Goal: Task Accomplishment & Management: Complete application form

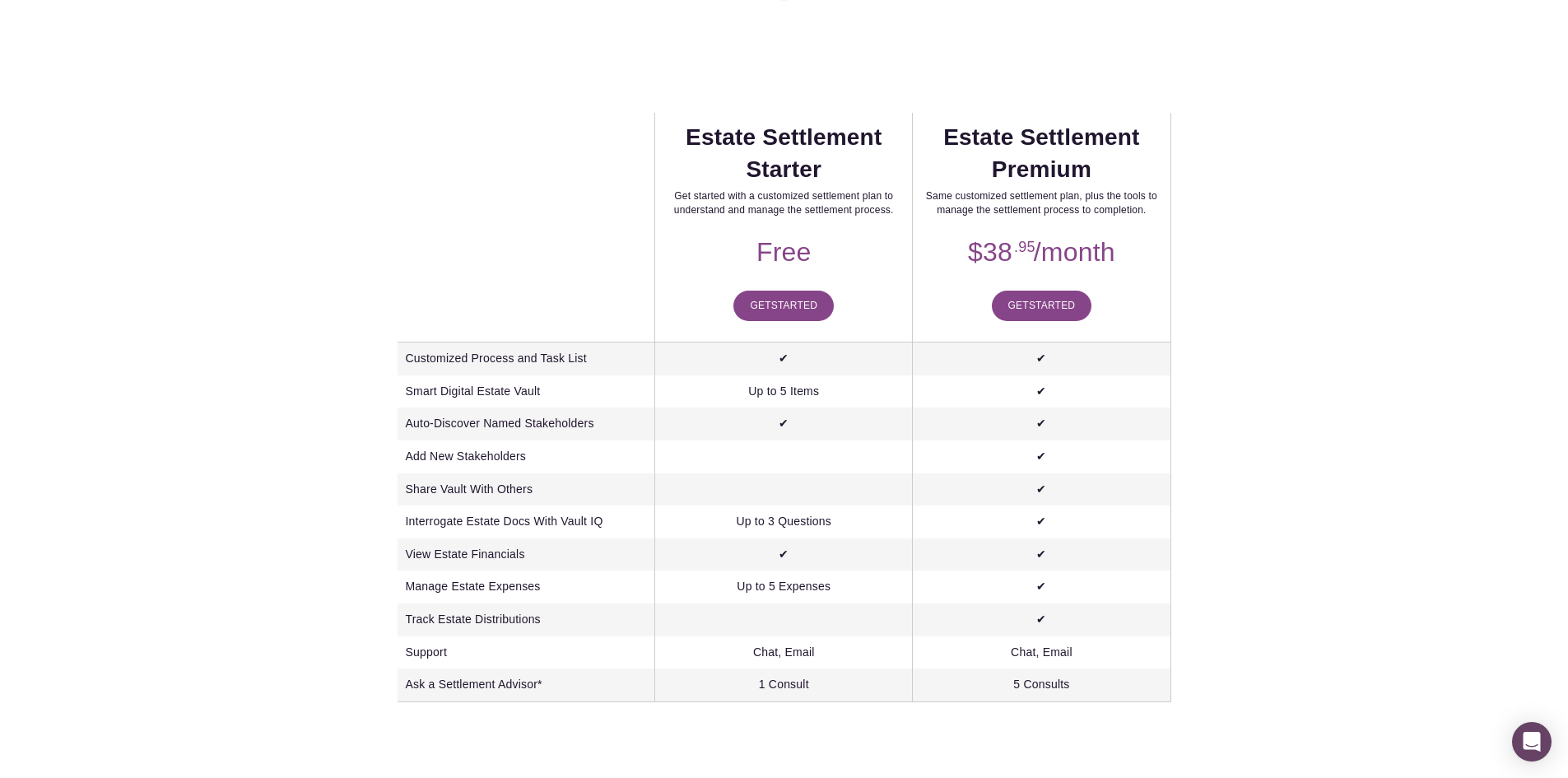
scroll to position [411, 0]
click at [788, 309] on span "Started" at bounding box center [794, 303] width 46 height 11
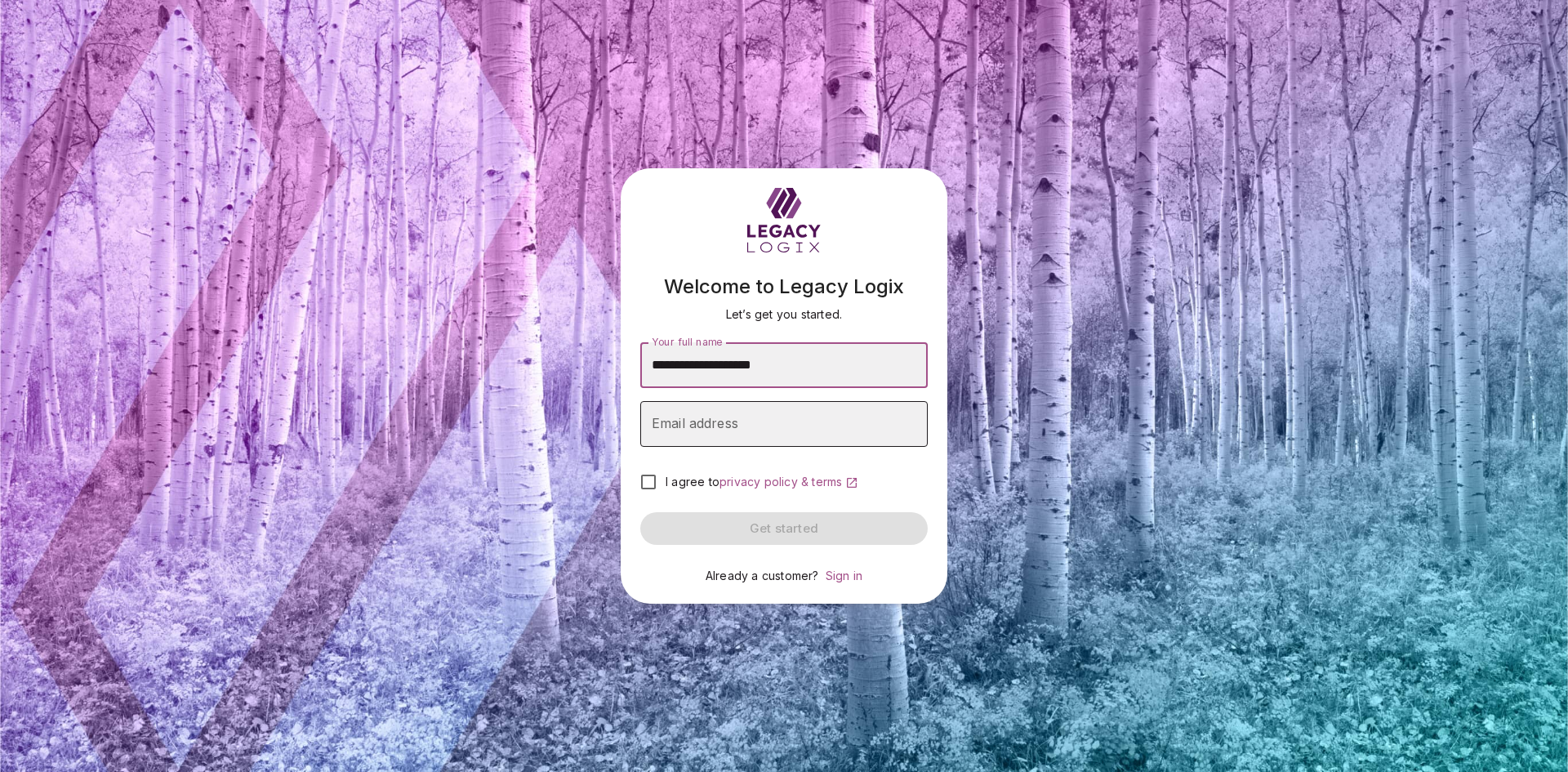
type input "**********"
click at [694, 433] on input "Email address" at bounding box center [783, 424] width 287 height 46
type input "**********"
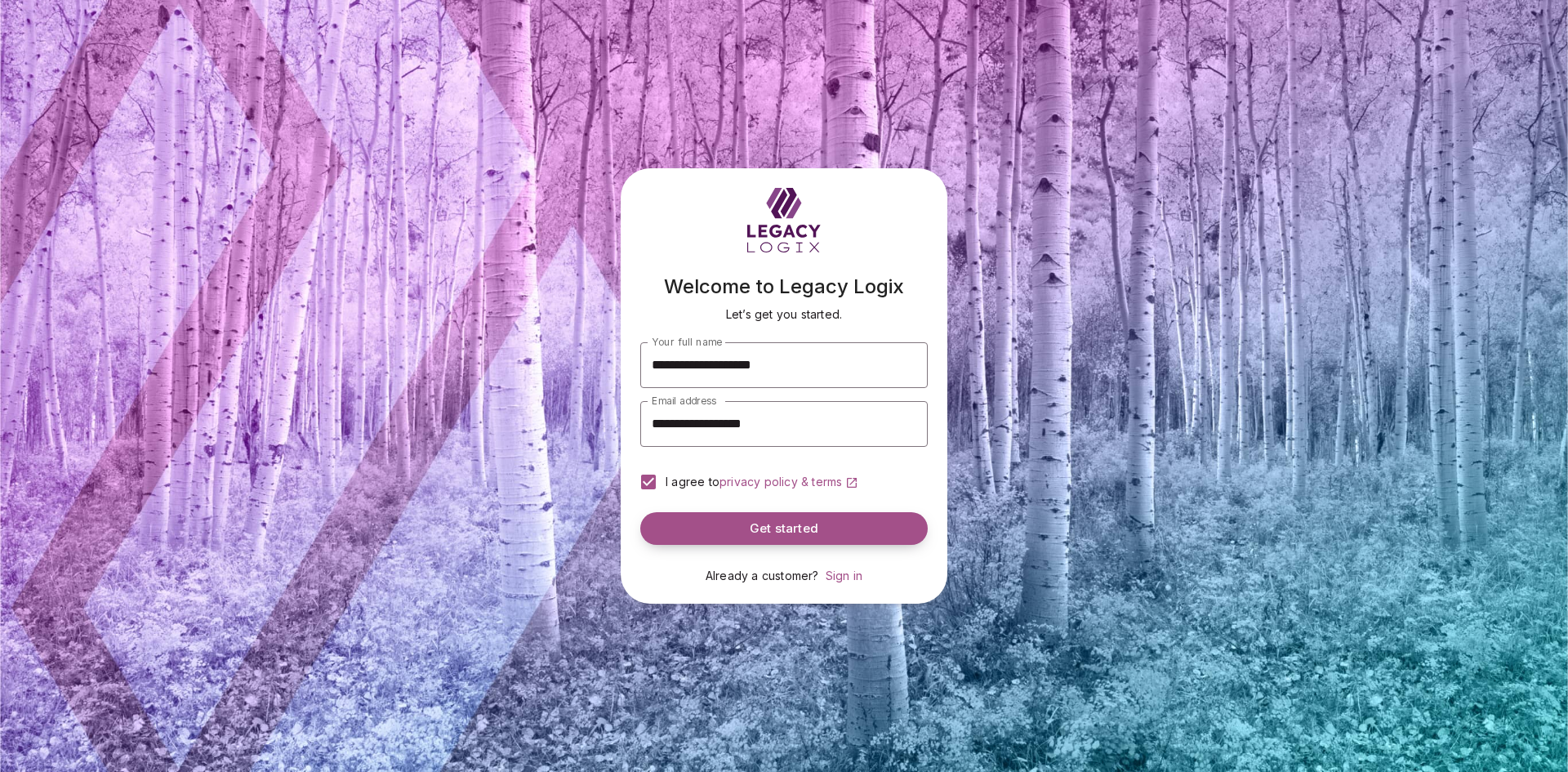
click at [767, 535] on span "Get started" at bounding box center [783, 529] width 69 height 16
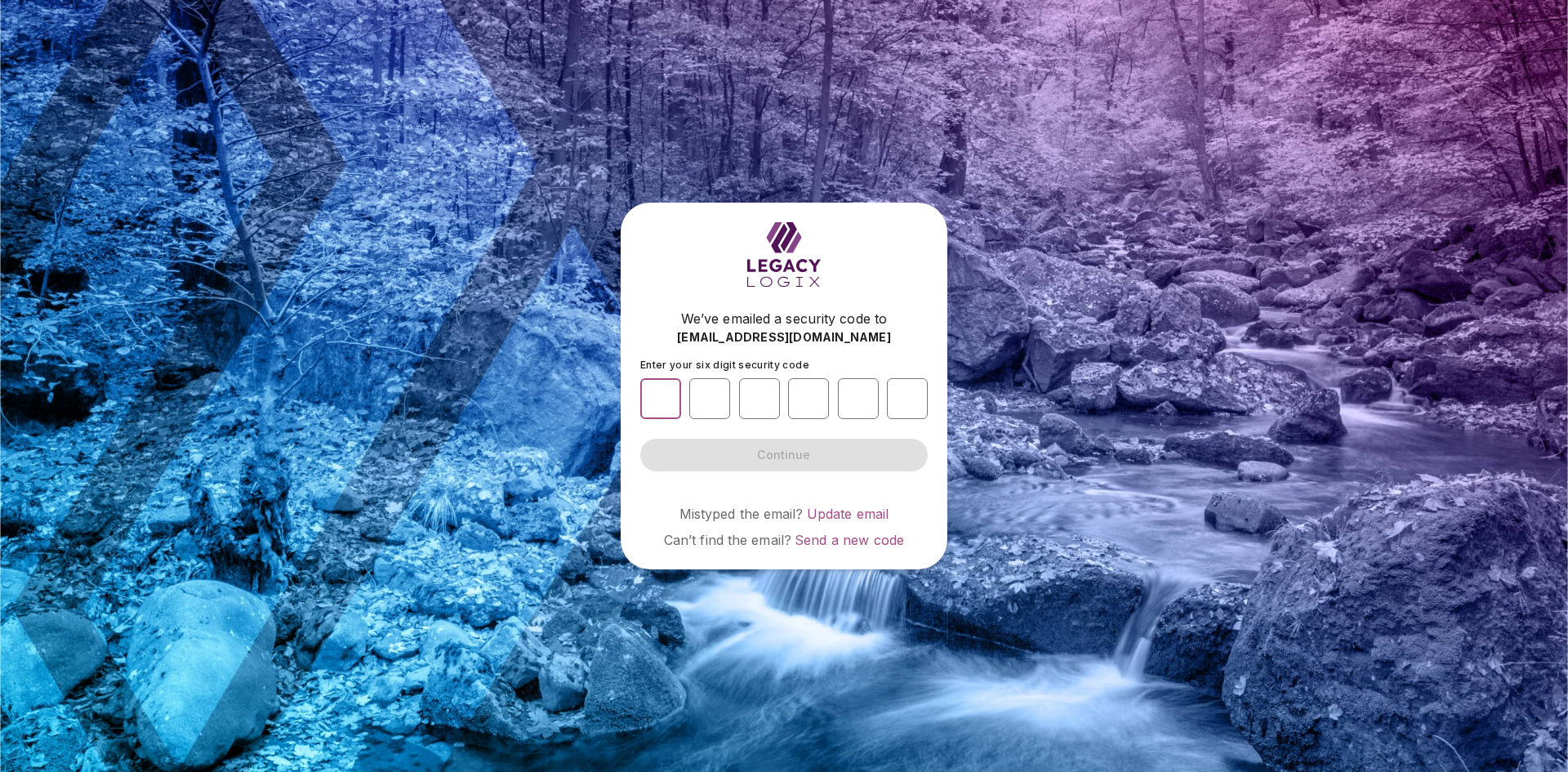
click at [669, 399] on input "number" at bounding box center [660, 398] width 41 height 41
type input "*"
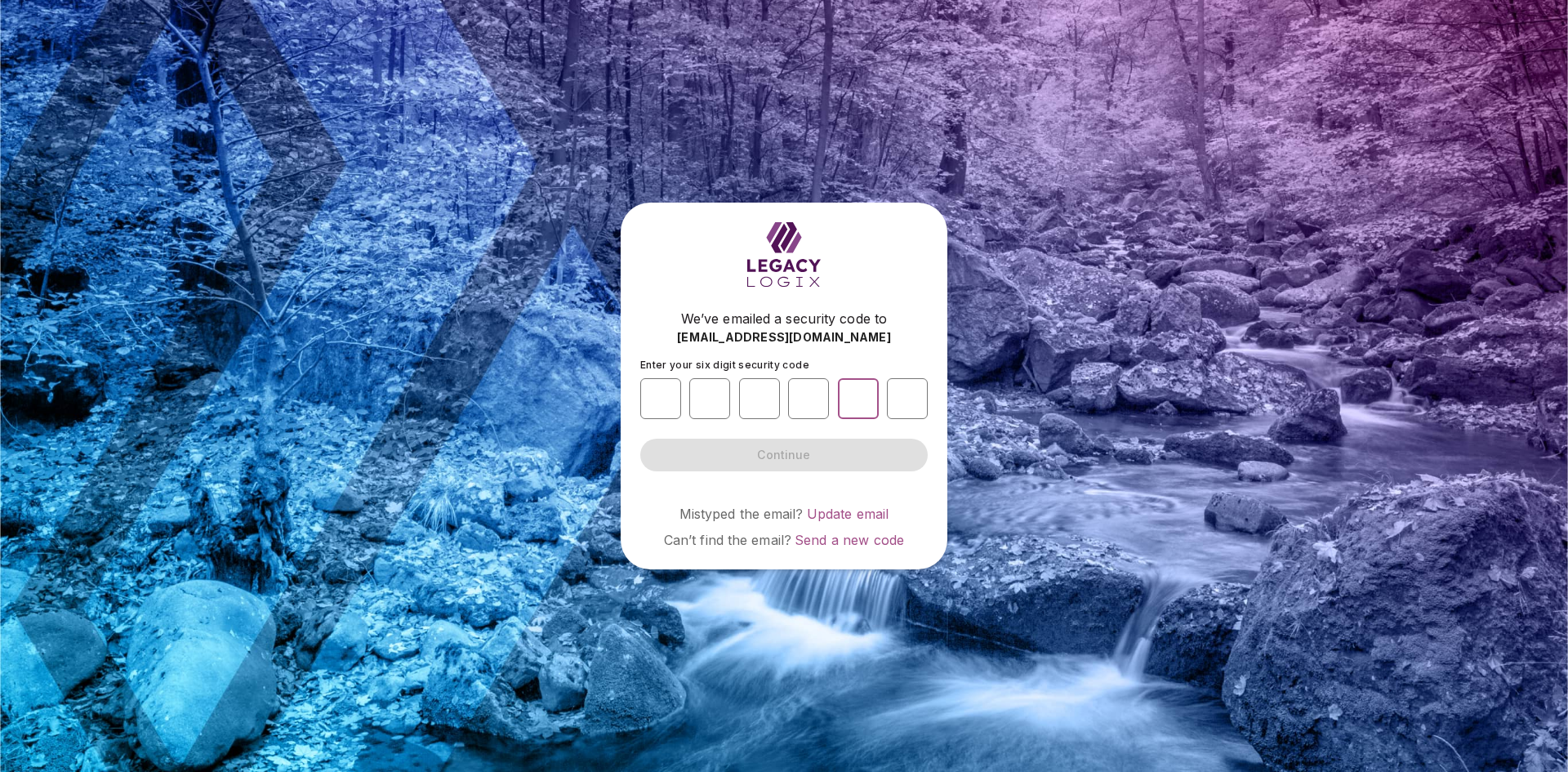
type input "*"
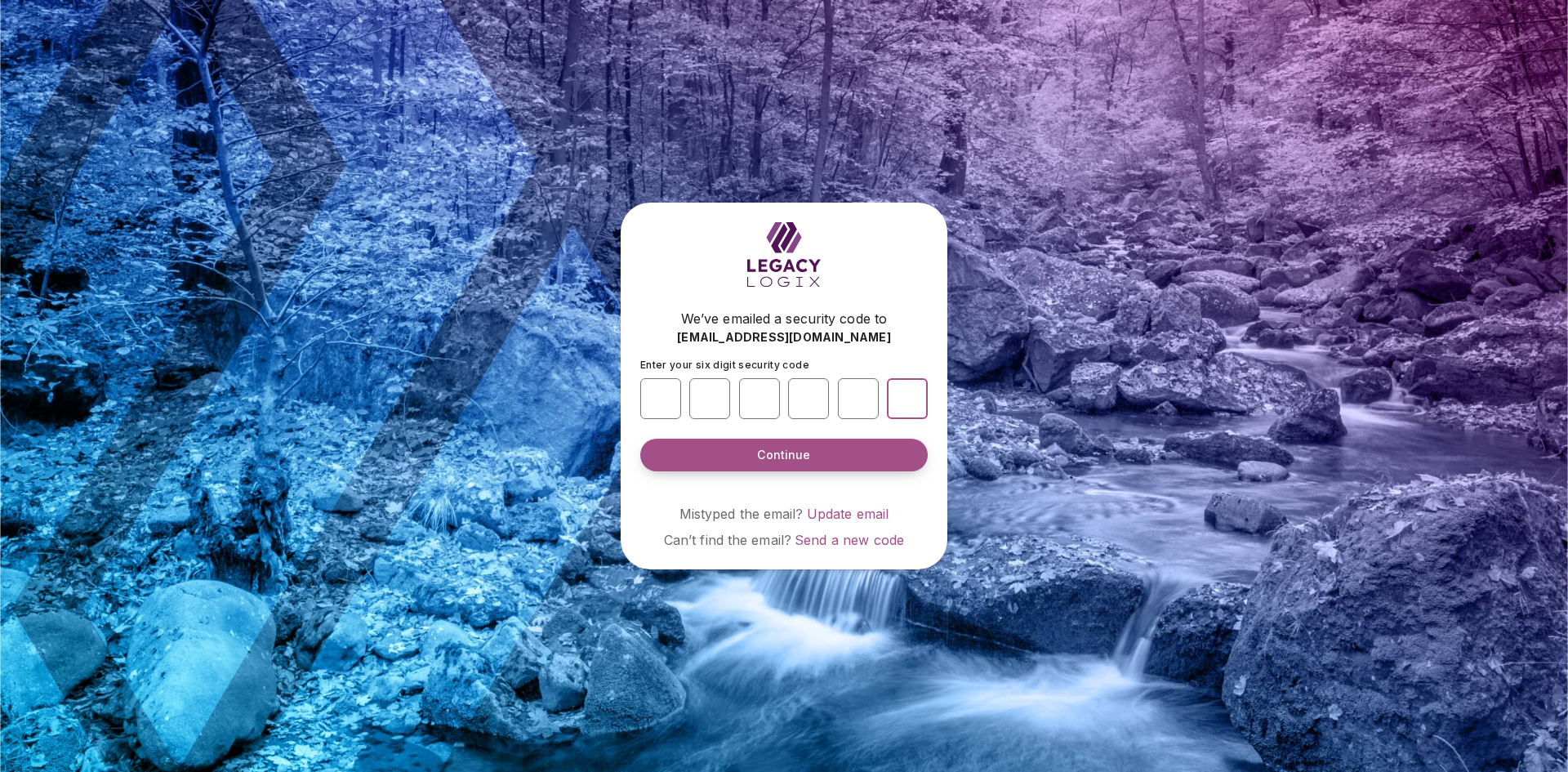
type input "*"
click at [794, 454] on span "Continue" at bounding box center [783, 454] width 53 height 16
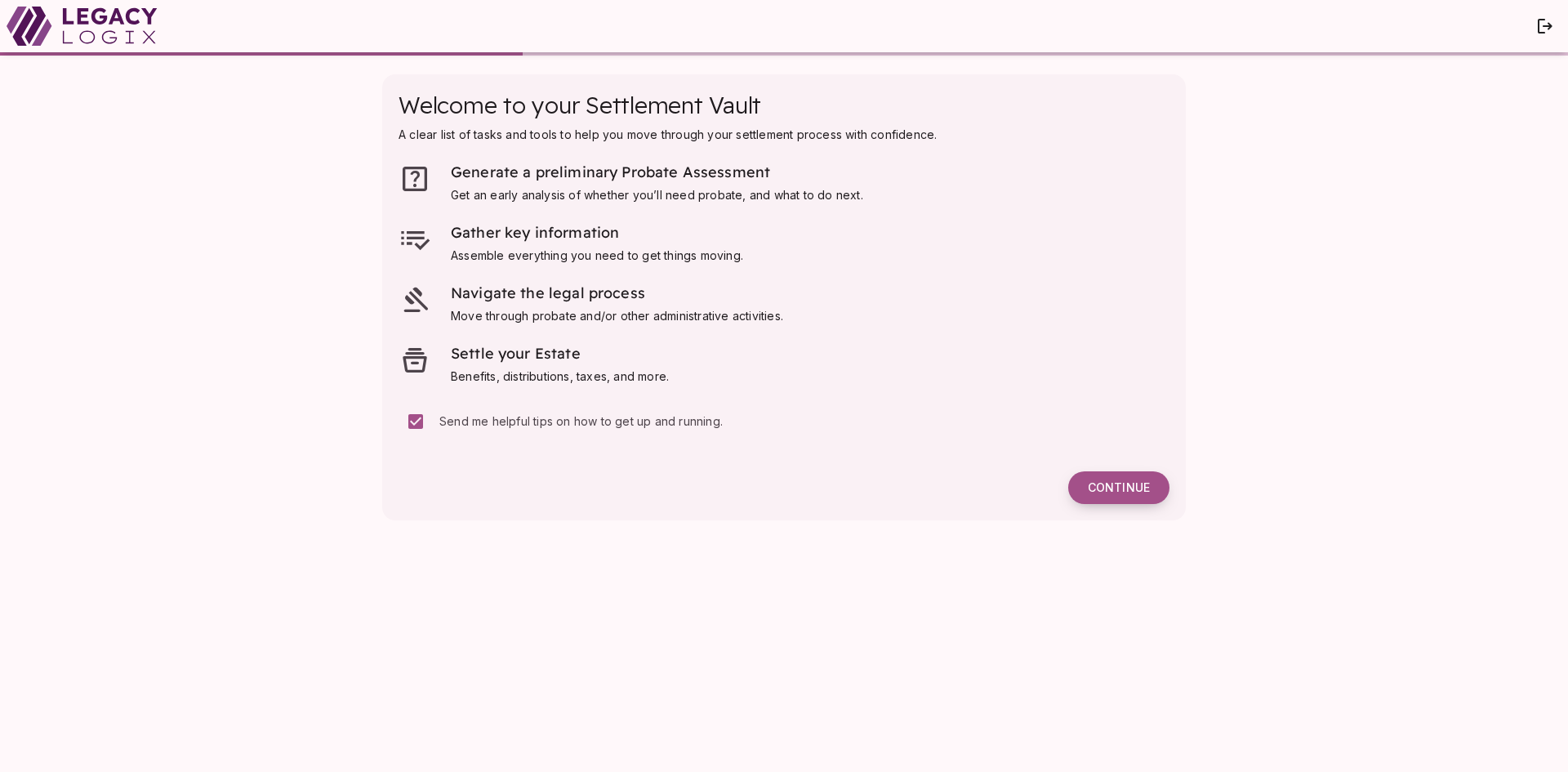
click at [1136, 494] on span "Continue" at bounding box center [1118, 487] width 62 height 15
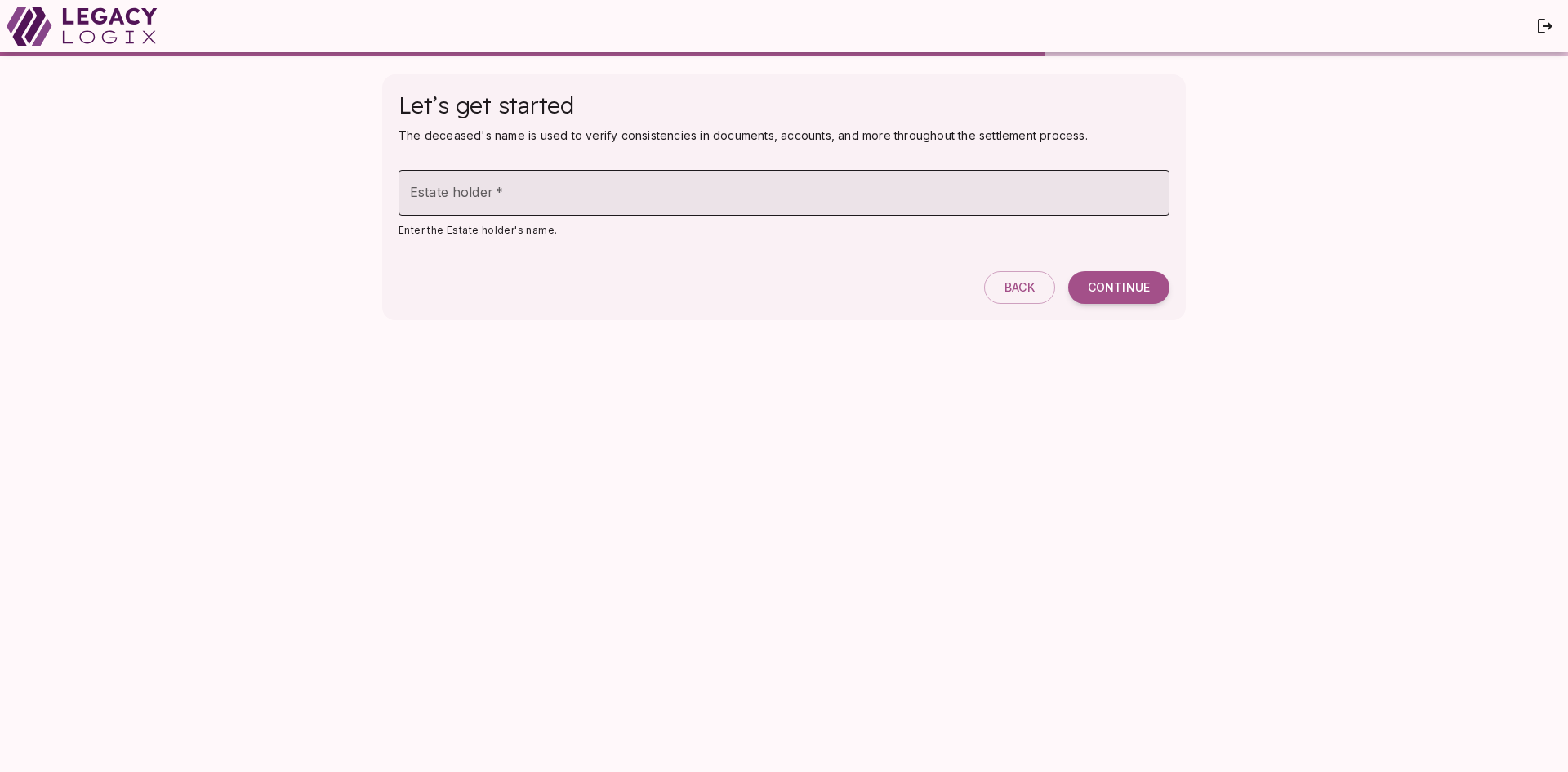
click at [445, 179] on div "Estate holder   * Estate holder   *" at bounding box center [784, 193] width 771 height 46
type input "**********"
click at [1102, 288] on span "Continue" at bounding box center [1118, 287] width 62 height 15
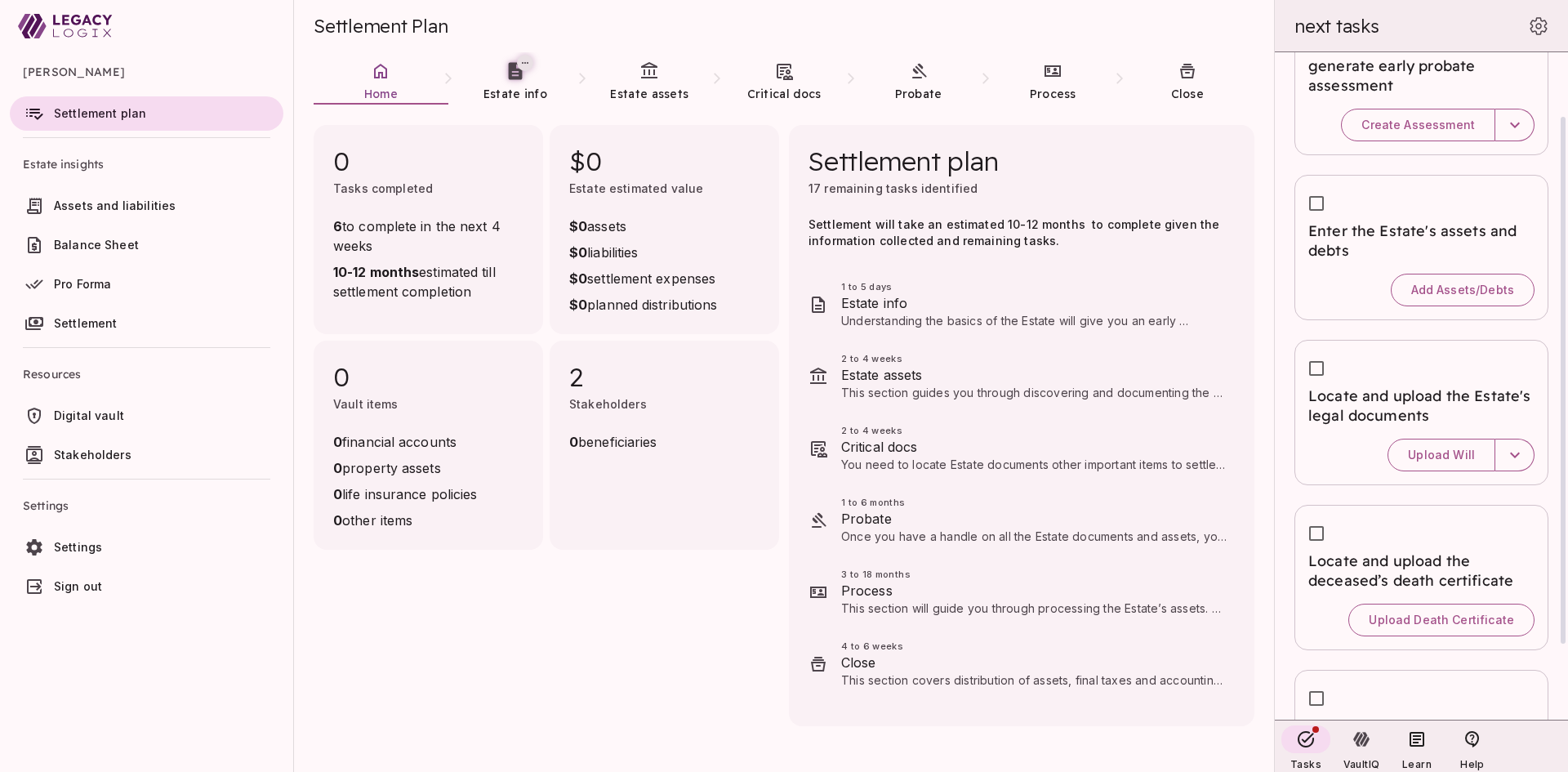
scroll to position [177, 0]
